Goal: Transaction & Acquisition: Purchase product/service

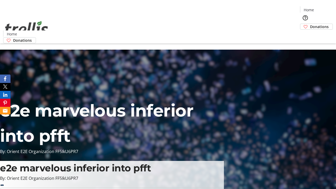
click at [310, 24] on span "Donations" at bounding box center [319, 27] width 19 height 6
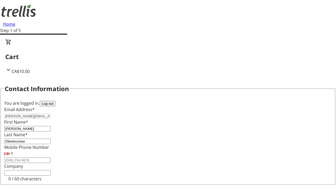
scroll to position [70, 0]
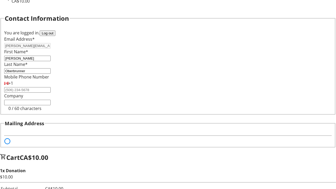
select select "BC"
select select "CA"
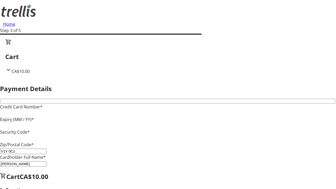
type input "V1Y 0C2"
